Goal: Transaction & Acquisition: Purchase product/service

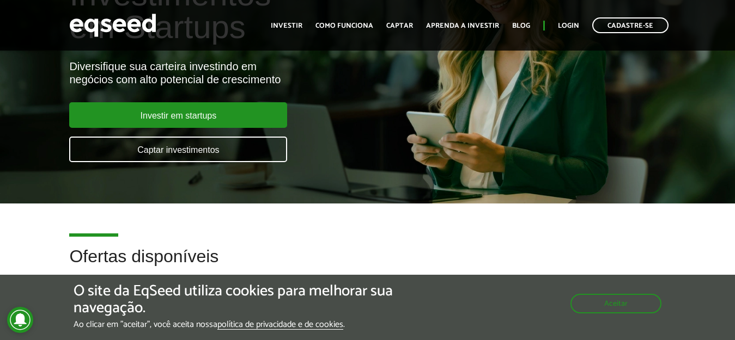
scroll to position [327, 0]
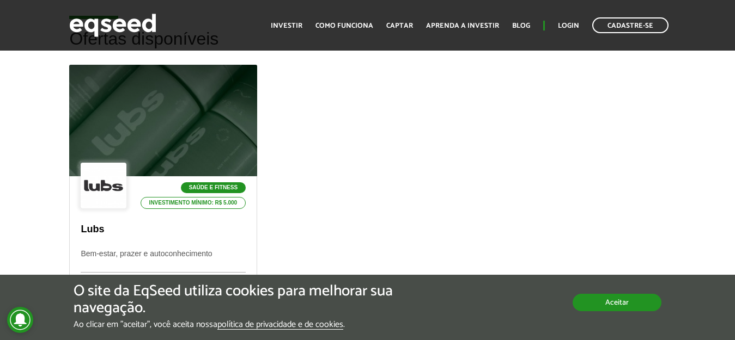
click at [594, 303] on button "Aceitar" at bounding box center [616, 302] width 89 height 17
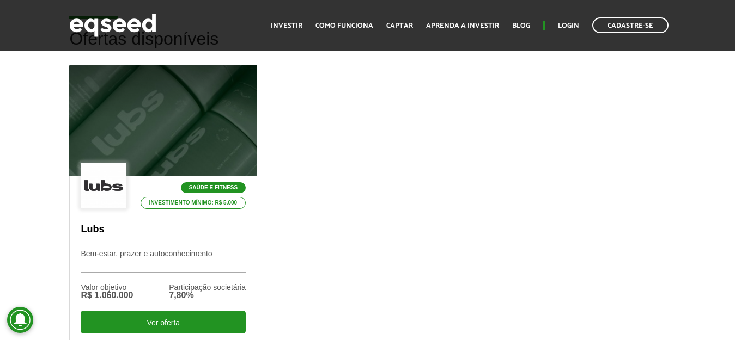
scroll to position [436, 0]
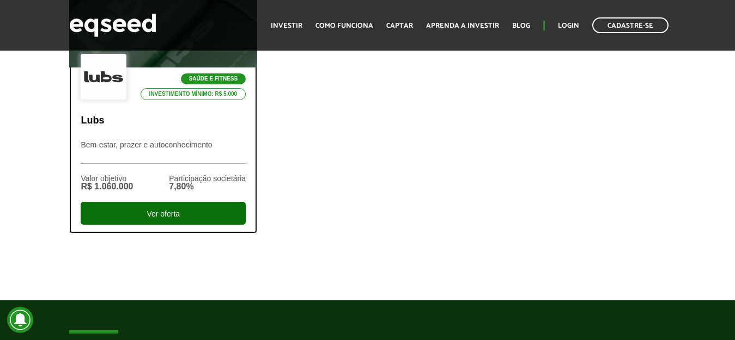
click at [189, 223] on div "Ver oferta" at bounding box center [163, 213] width 165 height 23
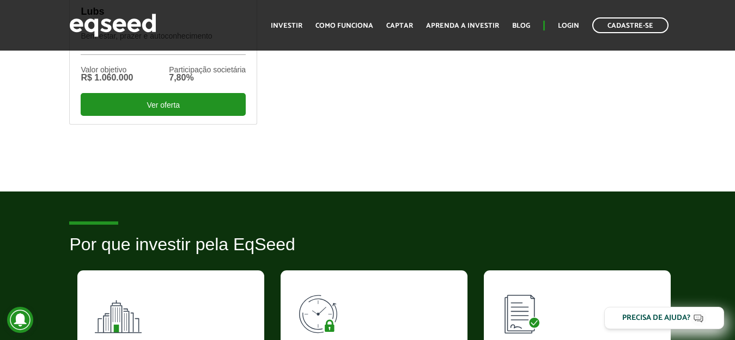
scroll to position [327, 0]
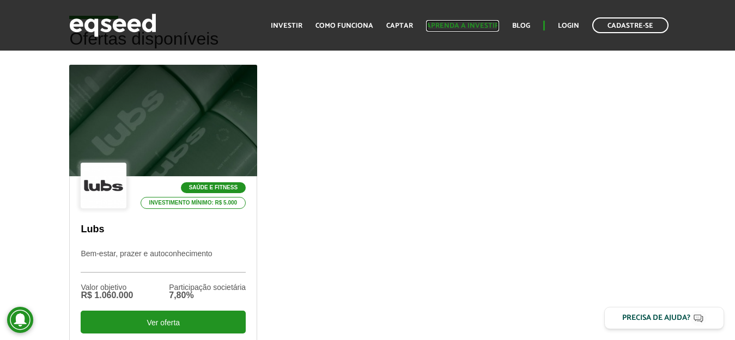
click at [444, 27] on link "Aprenda a investir" at bounding box center [462, 25] width 73 height 7
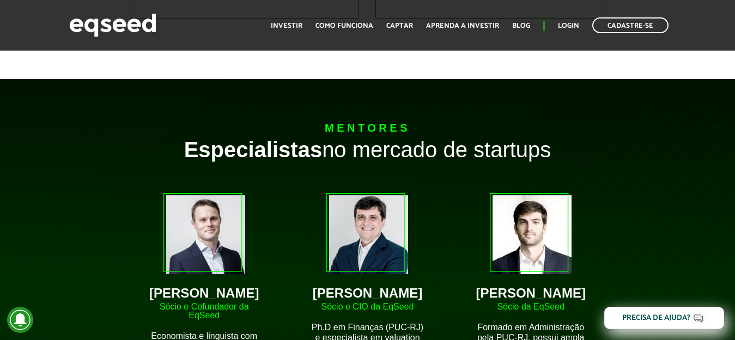
scroll to position [599, 0]
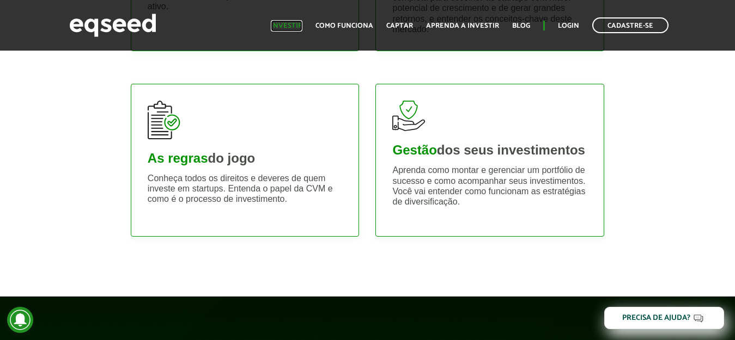
click at [287, 28] on link "Investir" at bounding box center [287, 25] width 32 height 7
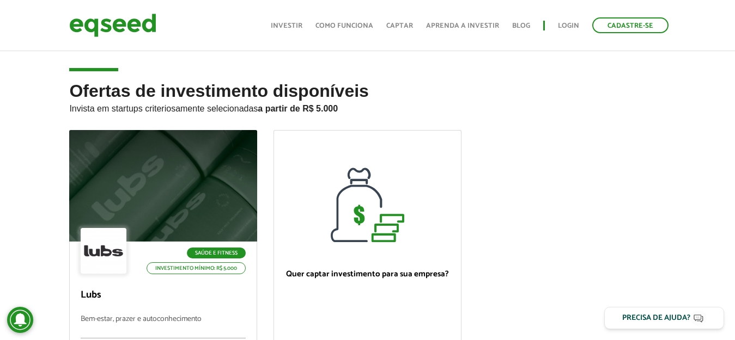
scroll to position [163, 0]
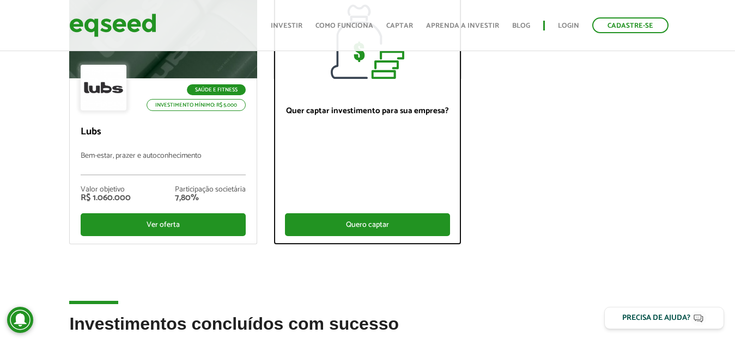
click at [366, 222] on div "Quero captar" at bounding box center [367, 225] width 165 height 23
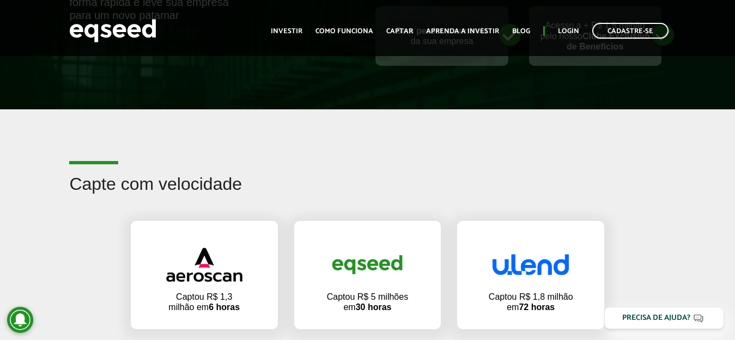
scroll to position [708, 0]
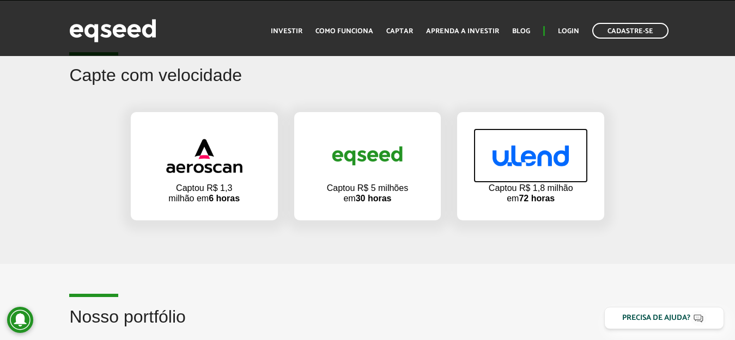
click at [529, 166] on img at bounding box center [530, 155] width 76 height 21
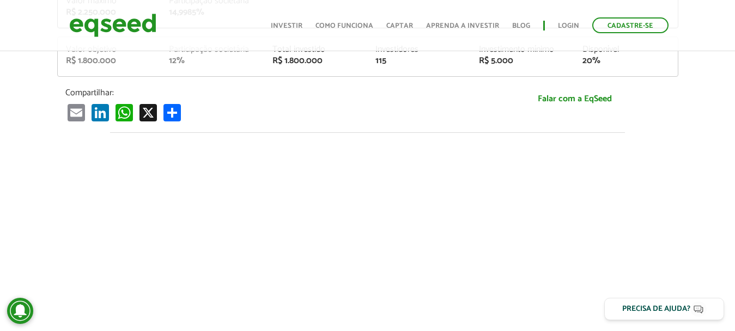
scroll to position [54, 0]
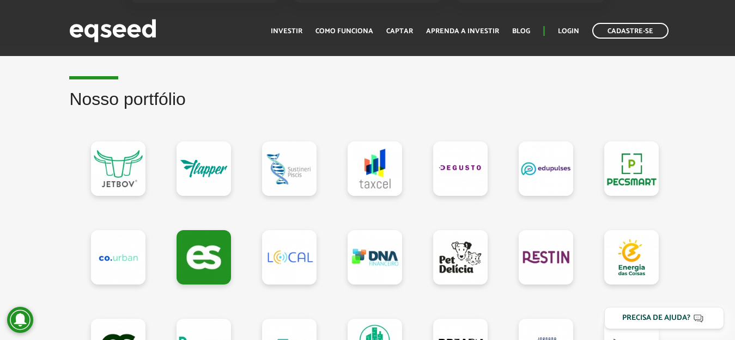
scroll to position [1035, 0]
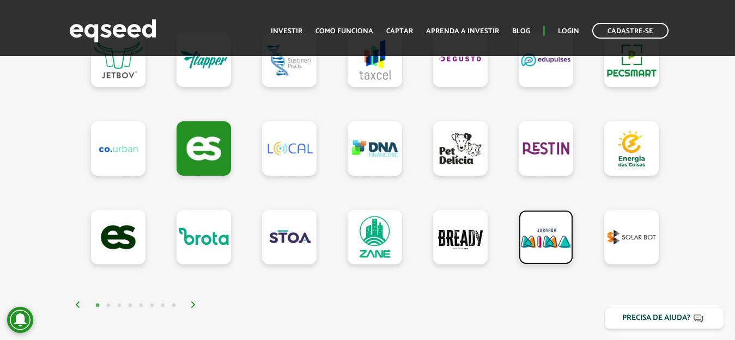
click at [529, 243] on link at bounding box center [546, 237] width 54 height 54
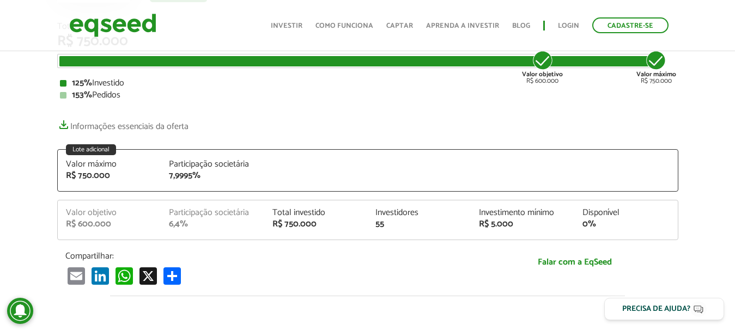
scroll to position [327, 0]
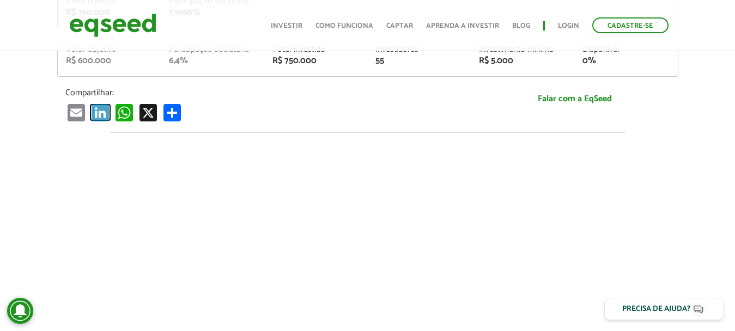
click at [105, 114] on link "LinkedIn" at bounding box center [100, 112] width 22 height 18
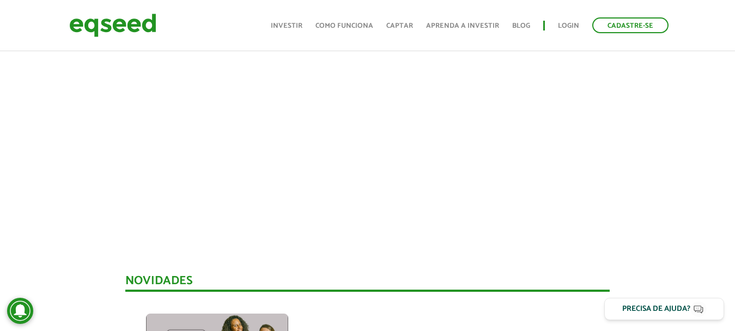
scroll to position [381, 0]
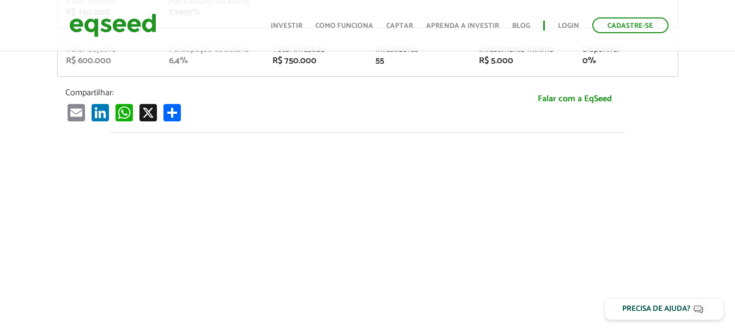
scroll to position [327, 0]
